Goal: Task Accomplishment & Management: Manage account settings

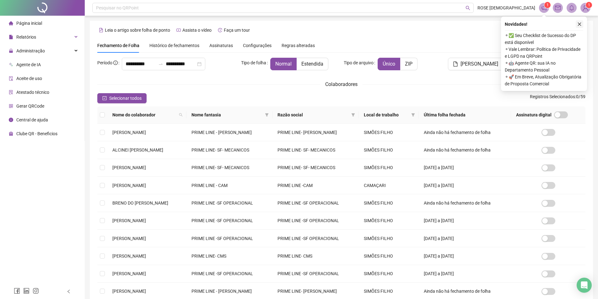
click at [579, 24] on icon "close" at bounding box center [579, 24] width 4 height 4
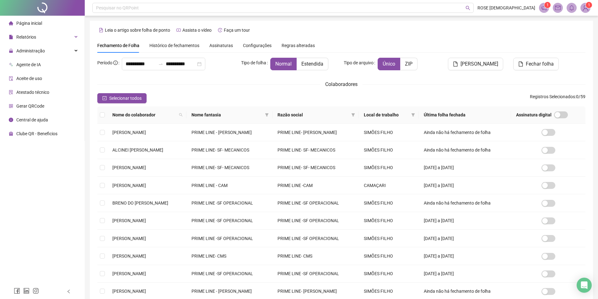
click at [586, 9] on img at bounding box center [585, 7] width 9 height 9
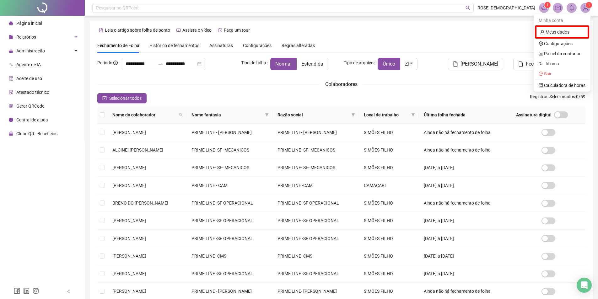
click at [504, 35] on div "Leia o artigo sobre folha de ponto Assista o vídeo Faça um tour" at bounding box center [341, 30] width 488 height 10
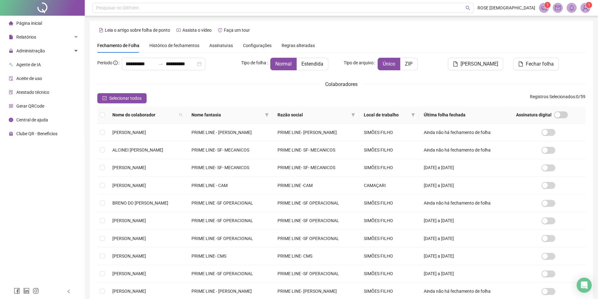
click at [545, 8] on icon "notification" at bounding box center [544, 8] width 6 height 6
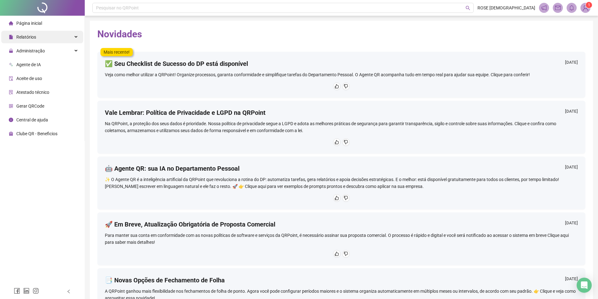
click at [30, 39] on span "Relatórios" at bounding box center [26, 37] width 20 height 5
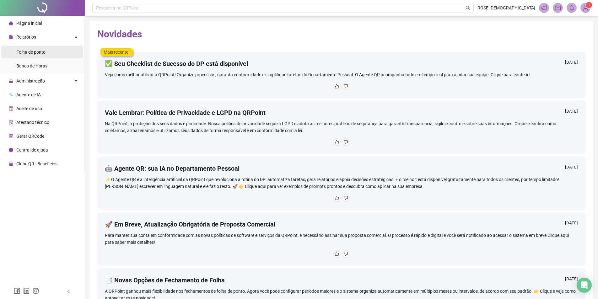
click at [31, 51] on span "Folha de ponto" at bounding box center [30, 52] width 29 height 5
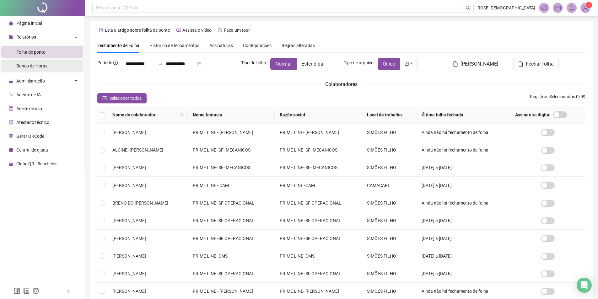
click at [35, 67] on span "Banco de Horas" at bounding box center [31, 65] width 31 height 5
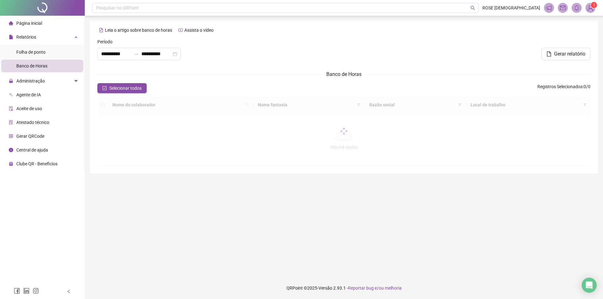
type input "**********"
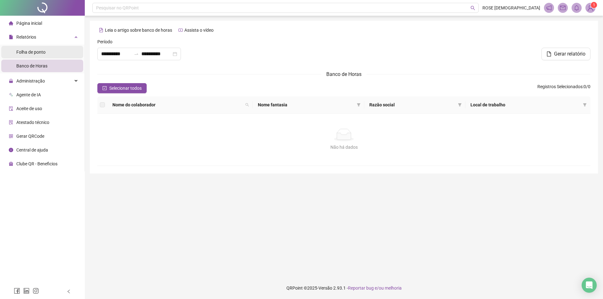
click at [29, 50] on span "Folha de ponto" at bounding box center [30, 52] width 29 height 5
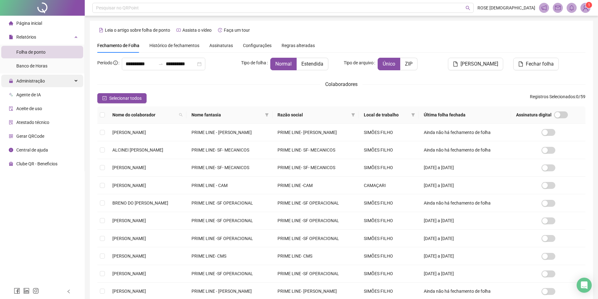
click at [33, 80] on span "Administração" at bounding box center [30, 80] width 29 height 5
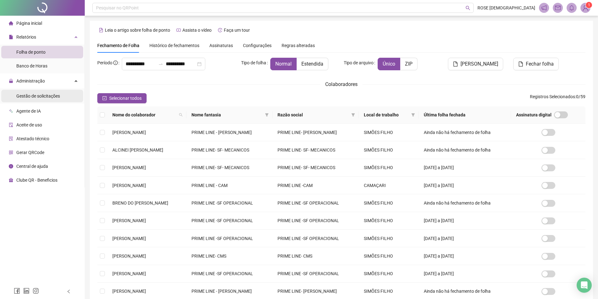
click at [35, 96] on span "Gestão de solicitações" at bounding box center [38, 96] width 44 height 5
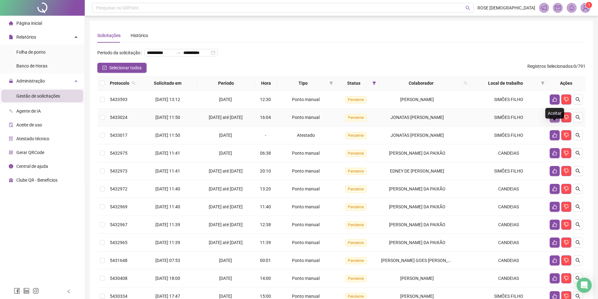
click at [552, 120] on icon "like" at bounding box center [554, 117] width 5 height 5
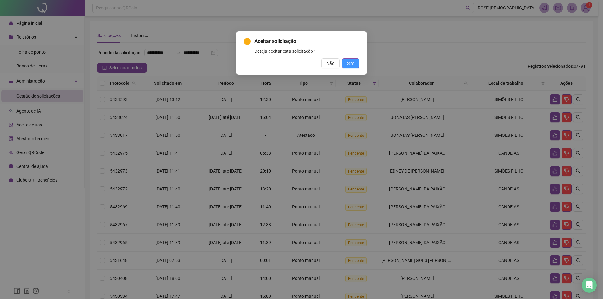
click at [350, 63] on span "Sim" at bounding box center [350, 63] width 7 height 7
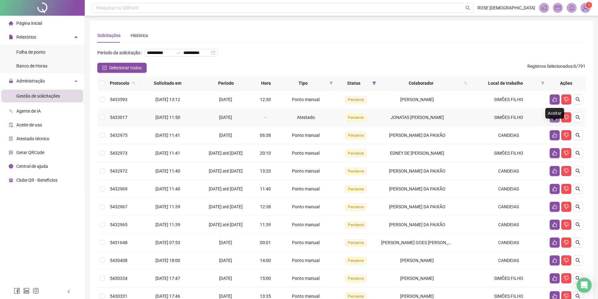
click at [553, 120] on icon "like" at bounding box center [554, 117] width 4 height 5
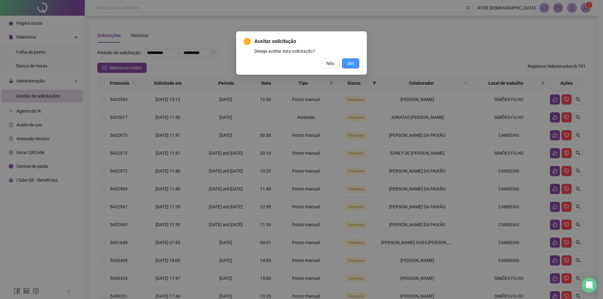
click at [352, 64] on span "Sim" at bounding box center [350, 63] width 7 height 7
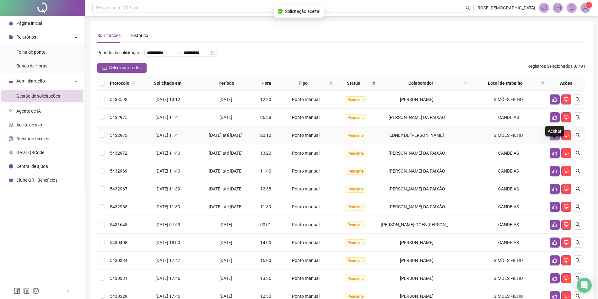
click at [553, 138] on icon "like" at bounding box center [554, 135] width 4 height 5
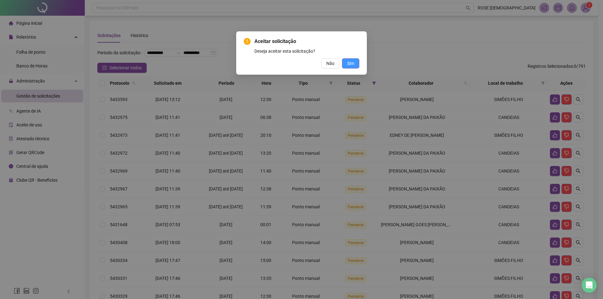
click at [349, 65] on span "Sim" at bounding box center [350, 63] width 7 height 7
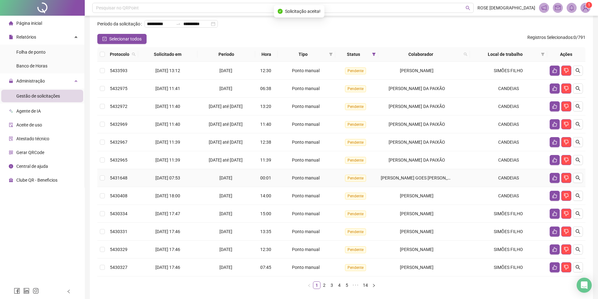
scroll to position [63, 0]
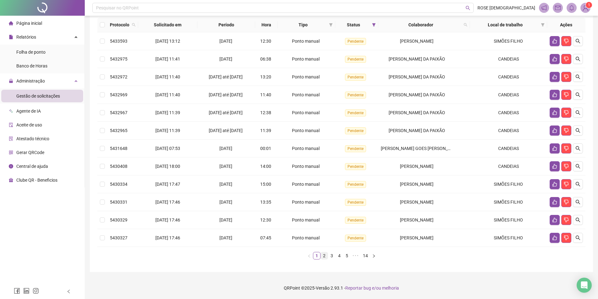
click at [325, 259] on link "2" at bounding box center [324, 255] width 7 height 7
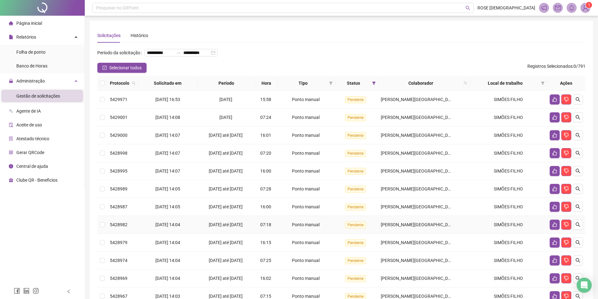
scroll to position [68, 0]
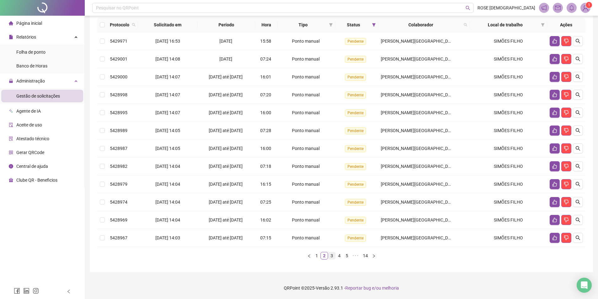
click at [330, 257] on link "3" at bounding box center [331, 255] width 7 height 7
click at [338, 257] on link "4" at bounding box center [339, 255] width 7 height 7
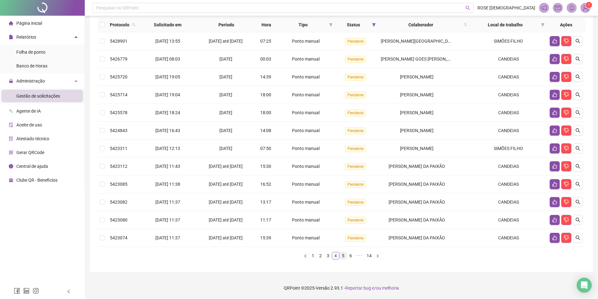
click at [343, 256] on link "5" at bounding box center [343, 255] width 7 height 7
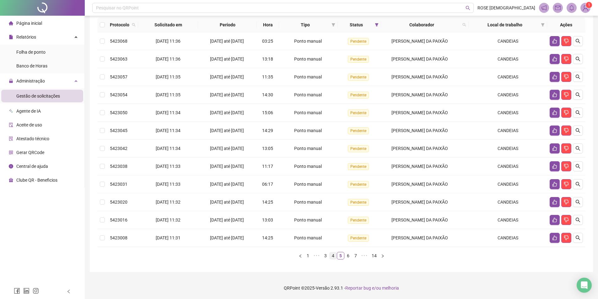
click at [332, 257] on link "4" at bounding box center [333, 255] width 7 height 7
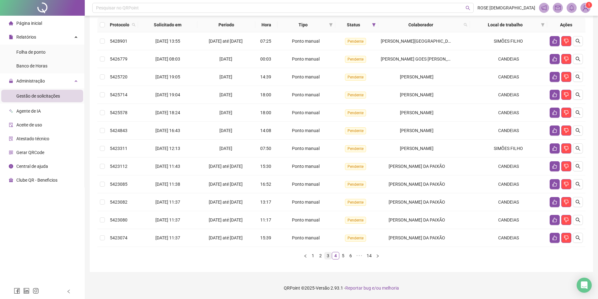
click at [329, 257] on link "3" at bounding box center [328, 255] width 7 height 7
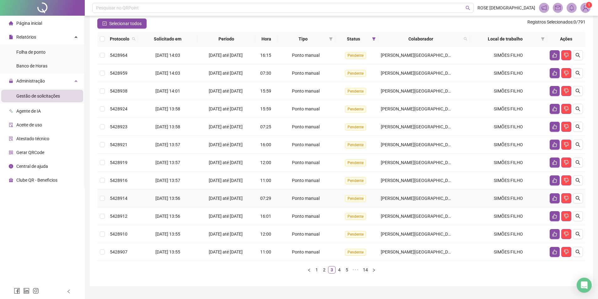
scroll to position [37, 0]
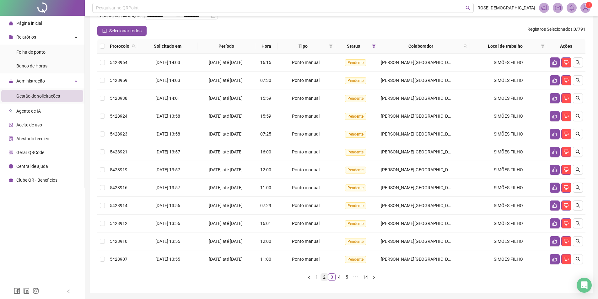
click at [324, 281] on link "2" at bounding box center [324, 277] width 7 height 7
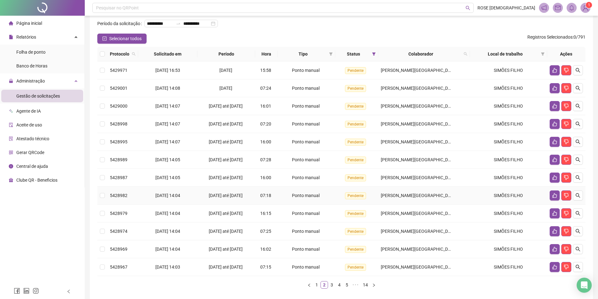
scroll to position [68, 0]
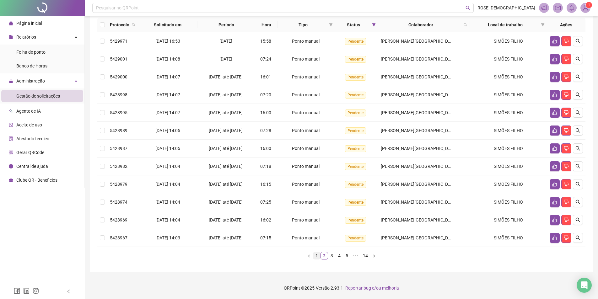
click at [316, 257] on link "1" at bounding box center [316, 255] width 7 height 7
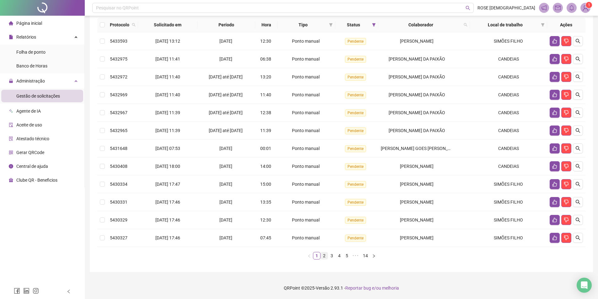
click at [324, 257] on link "2" at bounding box center [324, 255] width 7 height 7
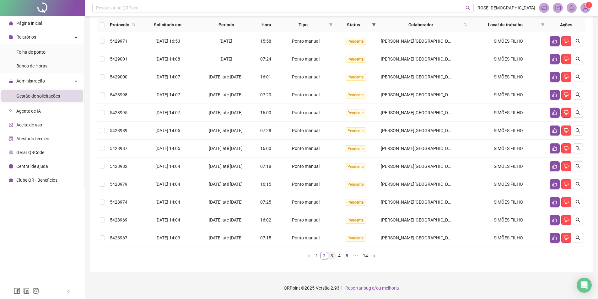
click at [331, 257] on link "3" at bounding box center [331, 255] width 7 height 7
click at [340, 256] on link "4" at bounding box center [339, 255] width 7 height 7
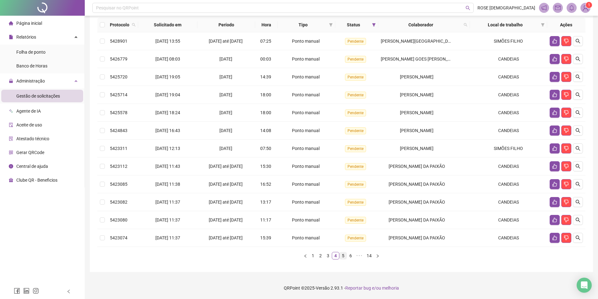
click at [343, 257] on link "5" at bounding box center [343, 255] width 7 height 7
